Goal: Task Accomplishment & Management: Complete application form

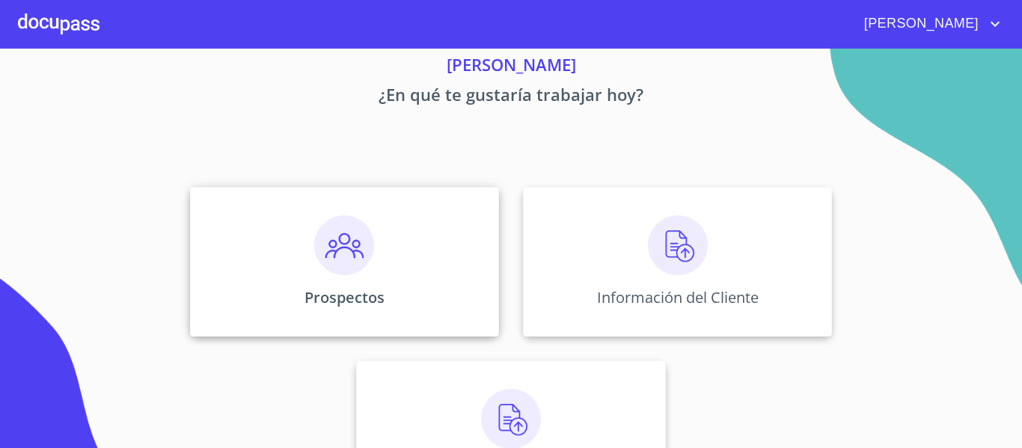
scroll to position [130, 0]
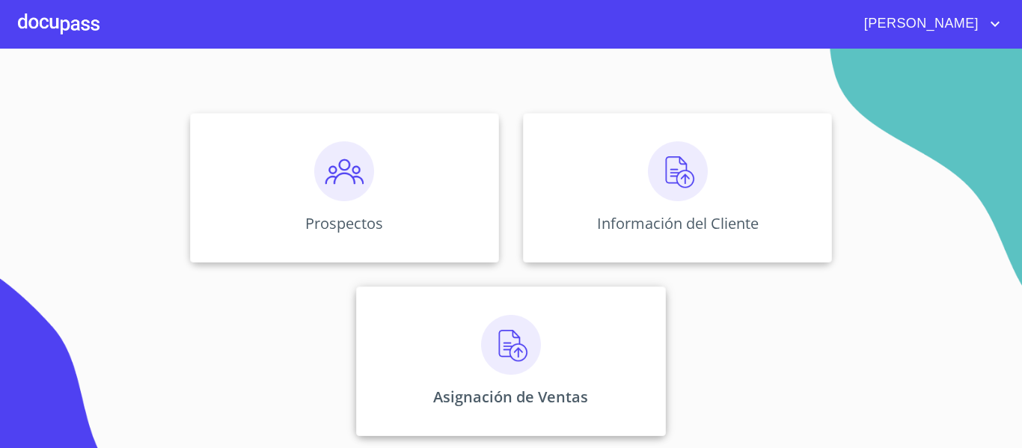
click at [491, 333] on img at bounding box center [511, 345] width 60 height 60
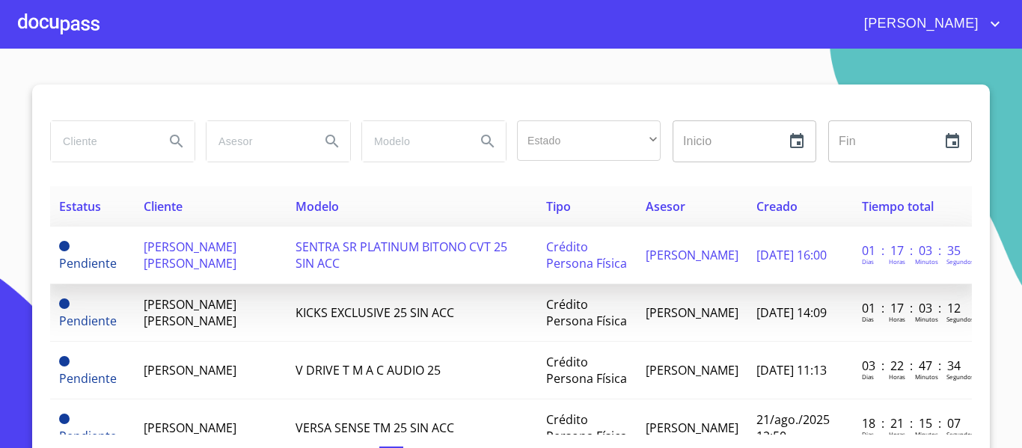
click at [185, 254] on span "[PERSON_NAME] [PERSON_NAME]" at bounding box center [190, 255] width 93 height 33
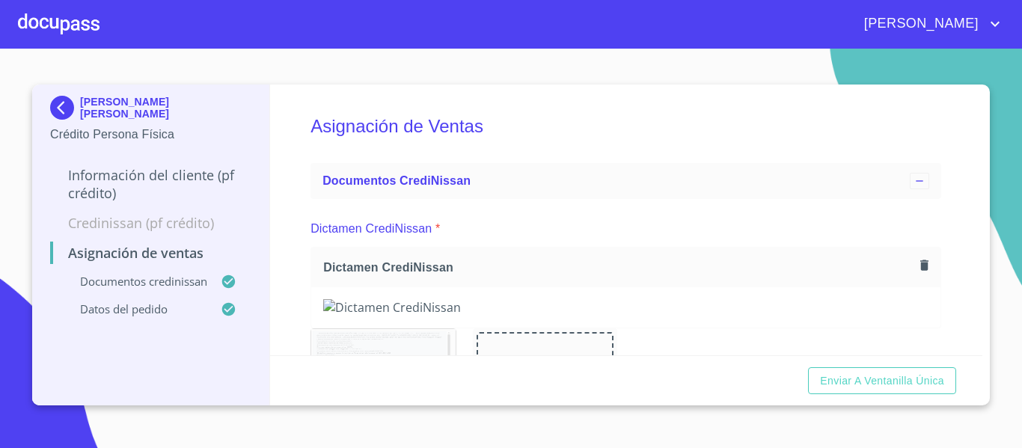
click at [88, 22] on div at bounding box center [59, 24] width 82 height 48
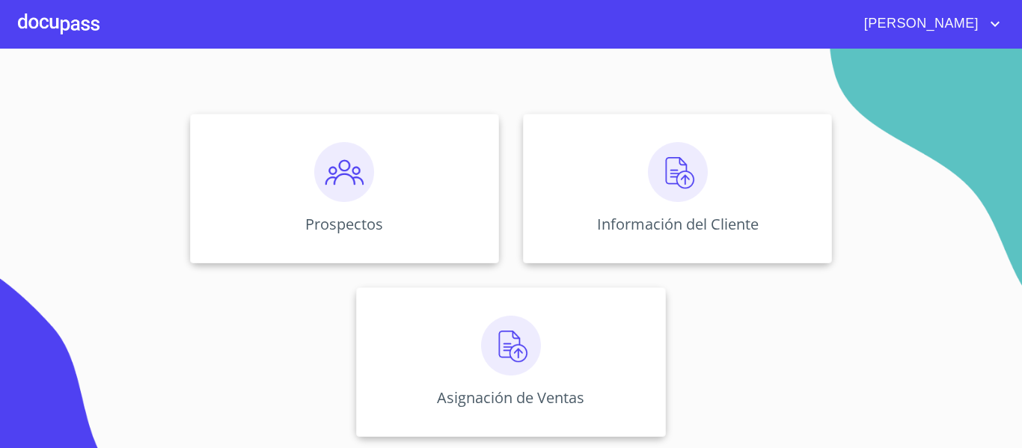
scroll to position [130, 0]
click at [504, 330] on img at bounding box center [511, 345] width 60 height 60
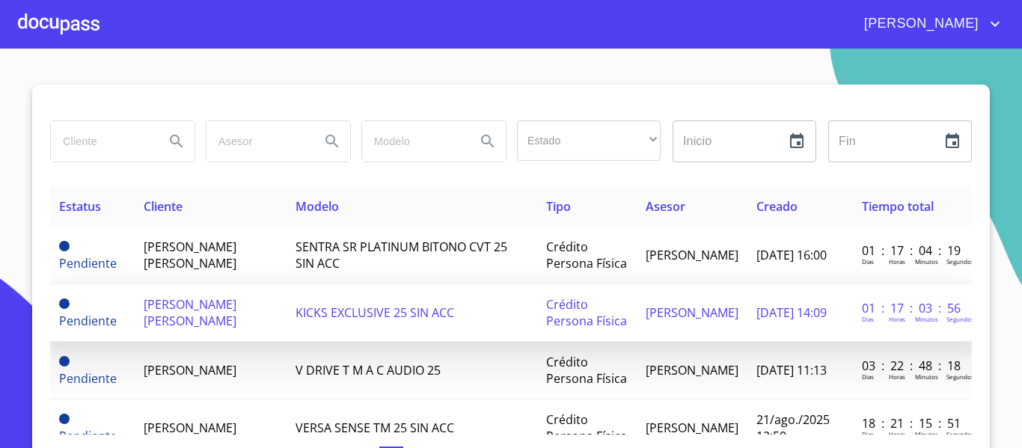
click at [236, 307] on span "[PERSON_NAME] [PERSON_NAME]" at bounding box center [190, 312] width 93 height 33
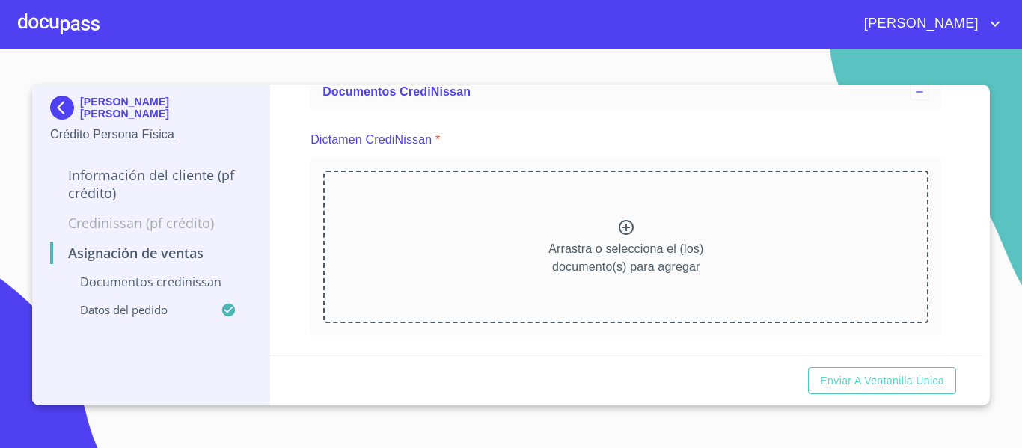
scroll to position [102, 0]
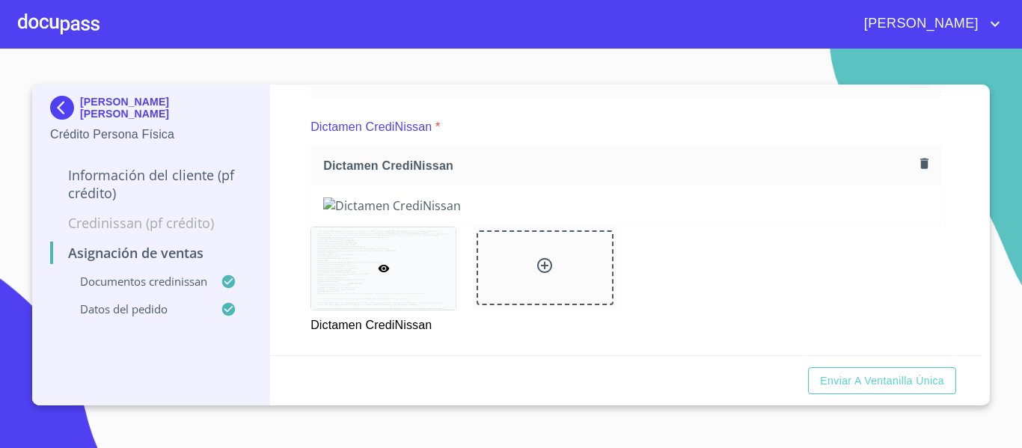
click at [314, 226] on div at bounding box center [625, 205] width 629 height 40
click at [853, 381] on span "Enviar a Ventanilla única" at bounding box center [882, 381] width 124 height 19
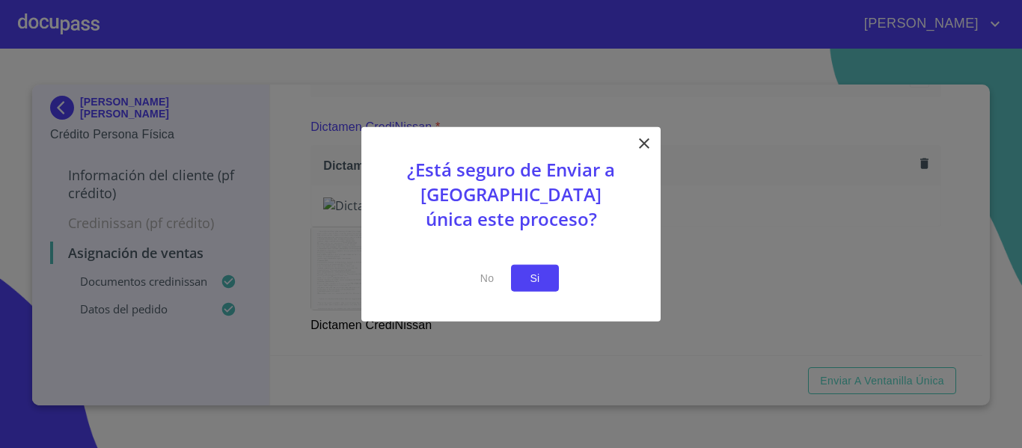
click at [544, 277] on span "Si" at bounding box center [535, 278] width 24 height 19
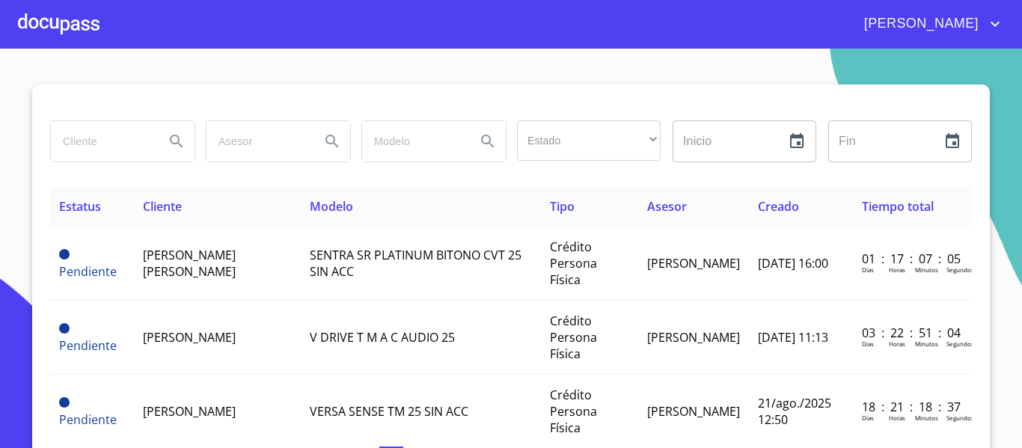
drag, startPoint x: 975, startPoint y: 1, endPoint x: 650, endPoint y: 75, distance: 333.7
click at [650, 75] on section "Estado ​ ​ Inicio ​ Fin ​ Estatus Cliente Modelo Tipo Asesor Creado Tiempo tota…" at bounding box center [511, 248] width 1022 height 399
drag, startPoint x: 894, startPoint y: 0, endPoint x: 847, endPoint y: 42, distance: 63.0
click at [765, 70] on section "Estado ​ ​ Inicio ​ Fin ​ Estatus Cliente Modelo Tipo Asesor Creado Tiempo tota…" at bounding box center [511, 248] width 1022 height 399
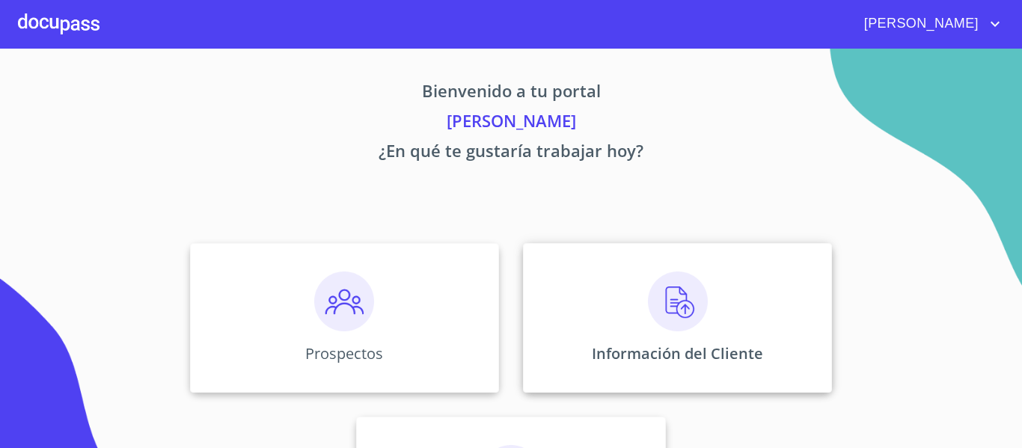
click at [639, 292] on div "Información del Cliente" at bounding box center [677, 318] width 309 height 150
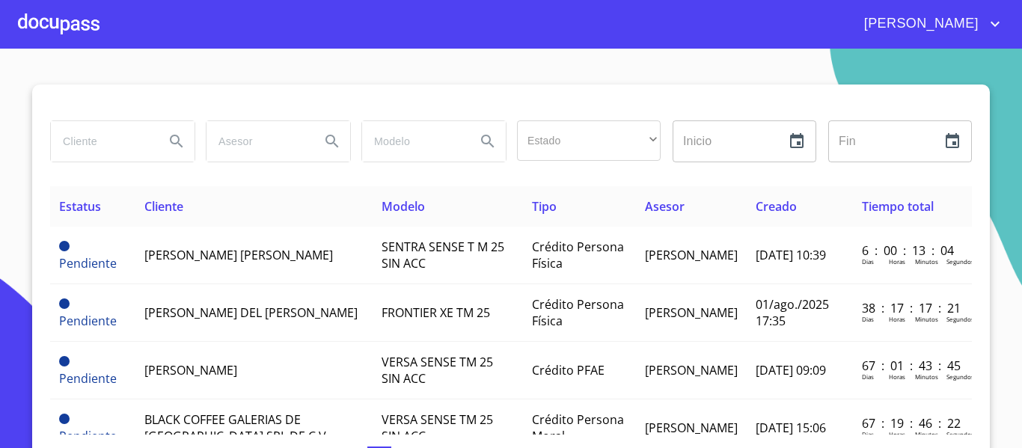
click at [119, 148] on input "search" at bounding box center [102, 141] width 102 height 40
type input "[PERSON_NAME] [PERSON_NAME]"
click at [168, 139] on icon "Search" at bounding box center [177, 141] width 18 height 18
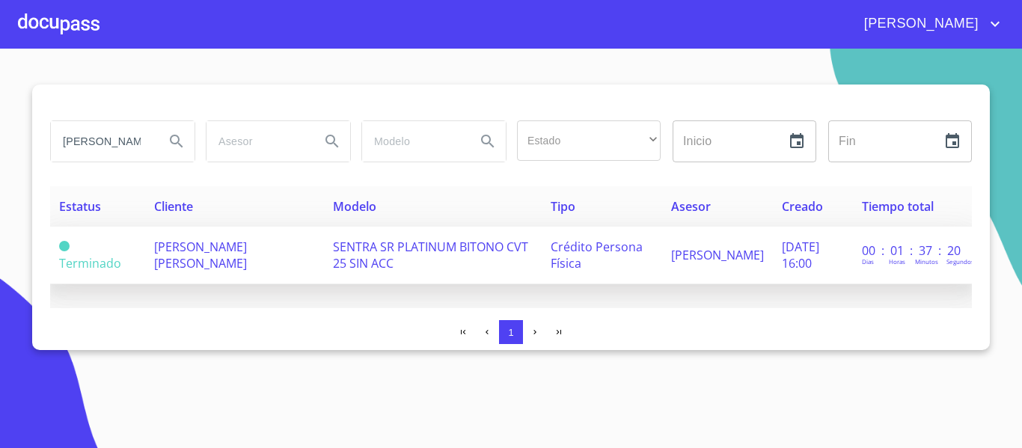
click at [216, 239] on span "[PERSON_NAME] [PERSON_NAME]" at bounding box center [200, 255] width 93 height 33
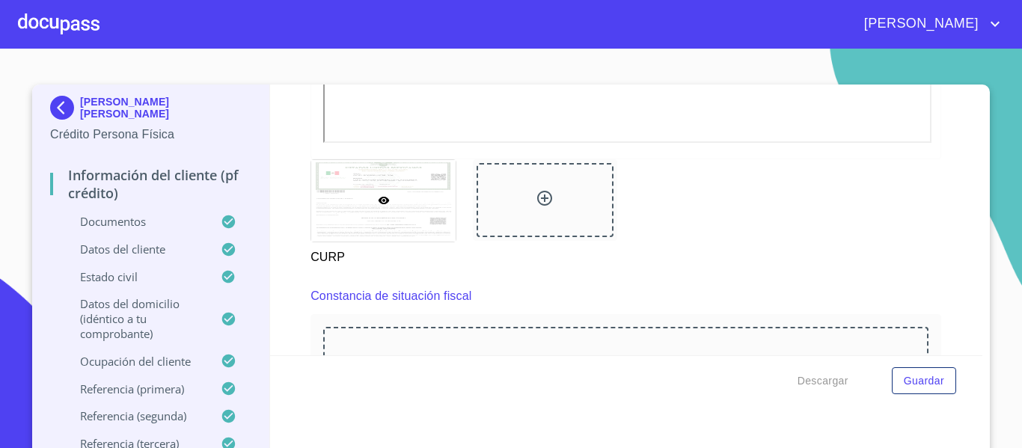
scroll to position [3964, 0]
